Goal: Information Seeking & Learning: Check status

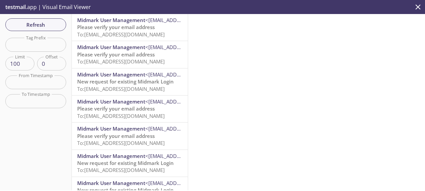
click at [140, 37] on span "To: [EMAIL_ADDRESS][DOMAIN_NAME]" at bounding box center [120, 34] width 87 height 7
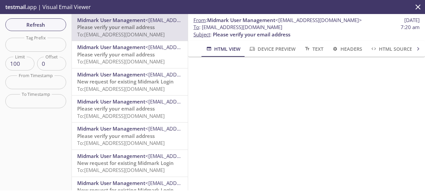
drag, startPoint x: 315, startPoint y: 28, endPoint x: 202, endPoint y: 30, distance: 112.2
click at [202, 30] on span "To : [EMAIL_ADDRESS][DOMAIN_NAME] 7:20 am" at bounding box center [306, 27] width 226 height 7
copy span "[EMAIL_ADDRESS][DOMAIN_NAME]"
click at [26, 25] on span "Refresh" at bounding box center [36, 24] width 50 height 9
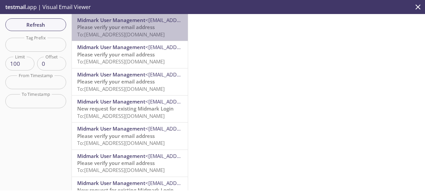
click at [148, 29] on span "Please verify your email address" at bounding box center [115, 27] width 77 height 7
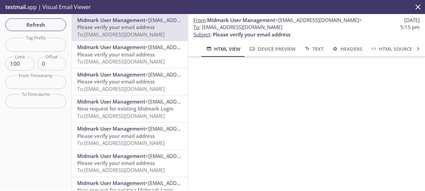
scroll to position [67, 0]
drag, startPoint x: 201, startPoint y: 26, endPoint x: 299, endPoint y: 27, distance: 97.5
click at [299, 27] on span "To : [EMAIL_ADDRESS][DOMAIN_NAME] 5:15 pm" at bounding box center [306, 27] width 226 height 7
copy span "[EMAIL_ADDRESS][DOMAIN_NAME]"
click at [314, 26] on span "To : [EMAIL_ADDRESS][DOMAIN_NAME] 5:15 pm" at bounding box center [306, 27] width 226 height 7
